Goal: Transaction & Acquisition: Obtain resource

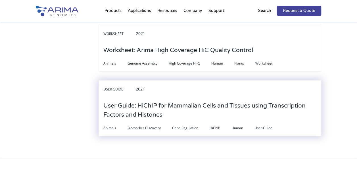
click at [244, 100] on h3 "User Guide: HiChIP for Mammalian Cells and Tissues using Transcription Factors …" at bounding box center [209, 110] width 213 height 27
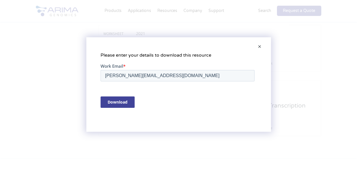
click at [117, 99] on input "Download" at bounding box center [117, 101] width 34 height 11
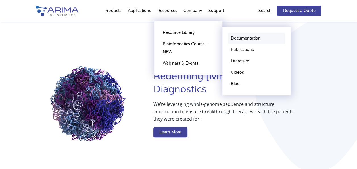
click at [236, 37] on link "Documentation" at bounding box center [256, 38] width 57 height 11
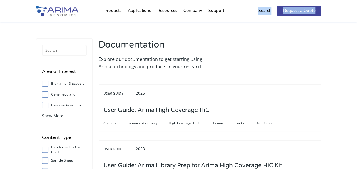
drag, startPoint x: 356, startPoint y: 14, endPoint x: 357, endPoint y: 22, distance: 7.7
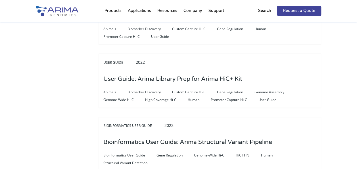
scroll to position [330, 0]
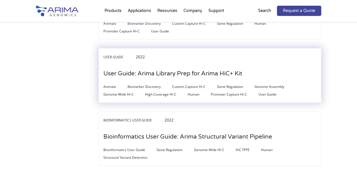
click at [225, 74] on h3 "User Guide: Arima Library Prep for Arima HiC+ Kit" at bounding box center [172, 74] width 139 height 18
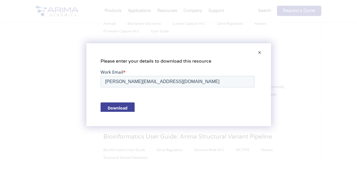
scroll to position [0, 0]
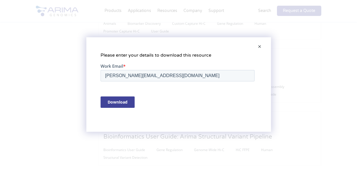
click at [121, 104] on input "Download" at bounding box center [117, 101] width 34 height 11
